Goal: Task Accomplishment & Management: Use online tool/utility

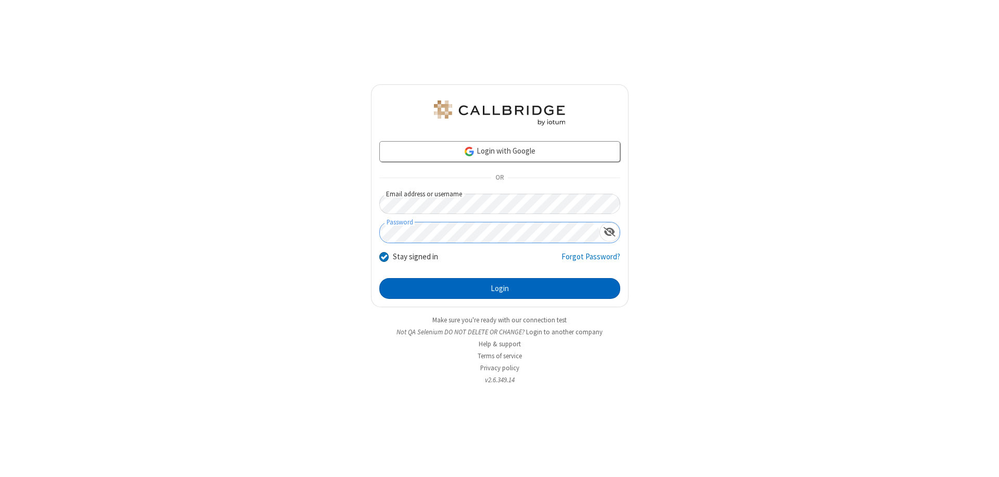
click at [499, 288] on button "Login" at bounding box center [499, 288] width 241 height 21
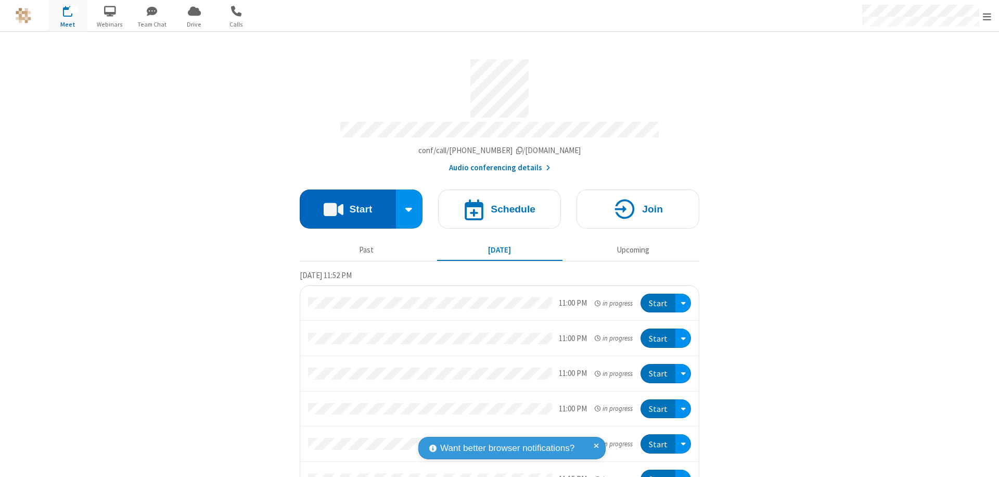
click at [343, 204] on button "Start" at bounding box center [348, 208] width 96 height 39
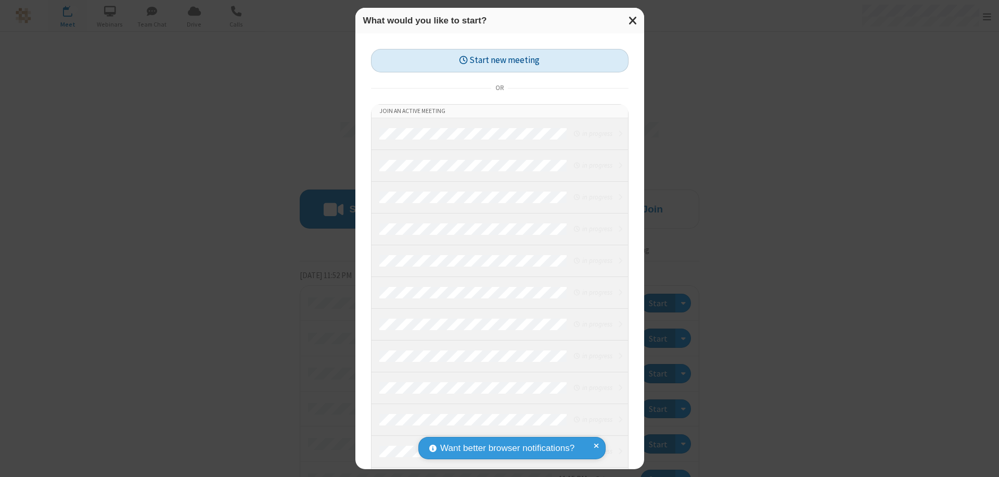
click at [499, 60] on button "Start new meeting" at bounding box center [500, 60] width 258 height 23
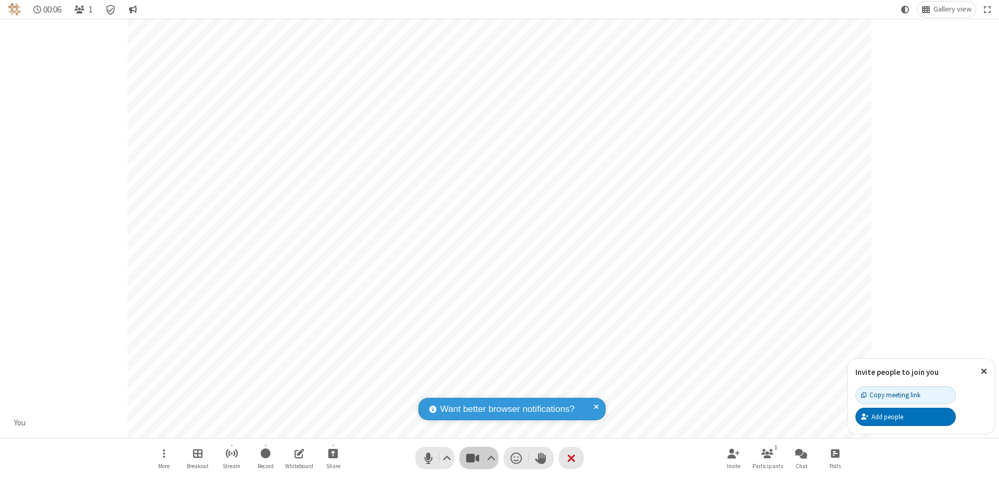
click at [472, 457] on span "Stop video (⌘+Shift+V)" at bounding box center [473, 457] width 16 height 15
click at [472, 457] on span "Start video (⌘+Shift+V)" at bounding box center [473, 457] width 16 height 15
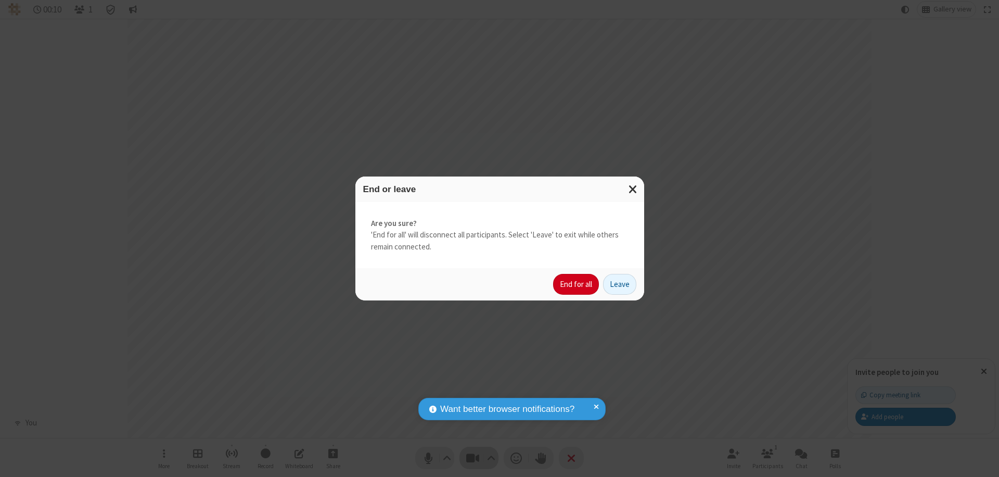
click at [576, 284] on button "End for all" at bounding box center [576, 284] width 46 height 21
